Goal: Find specific page/section: Find specific page/section

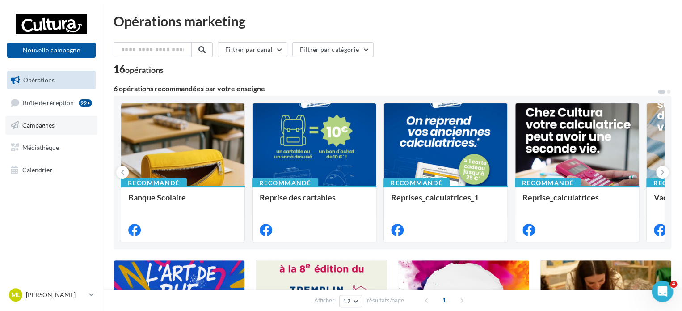
click at [15, 130] on icon at bounding box center [15, 125] width 8 height 12
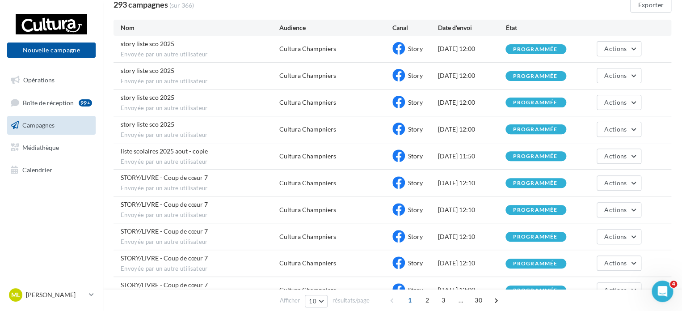
scroll to position [135, 0]
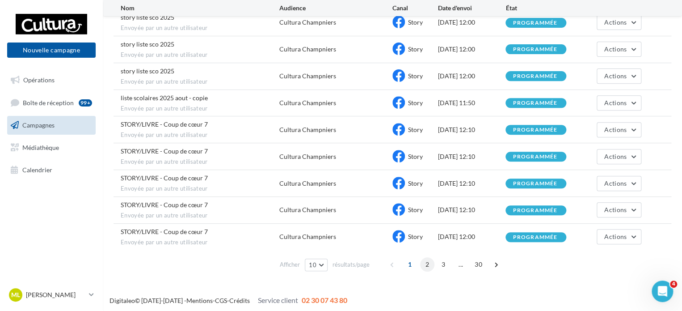
click at [431, 266] on span "2" at bounding box center [427, 264] width 14 height 14
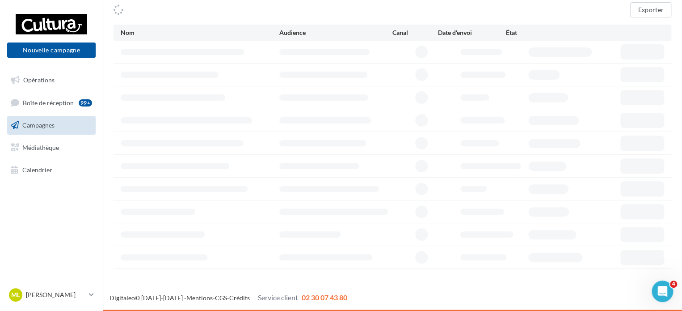
scroll to position [75, 0]
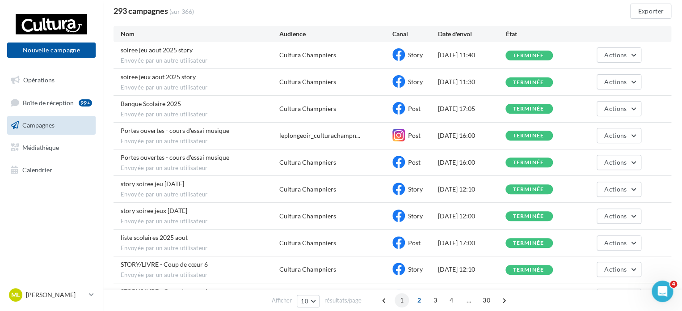
click at [406, 304] on span "1" at bounding box center [402, 300] width 14 height 14
